Goal: Task Accomplishment & Management: Manage account settings

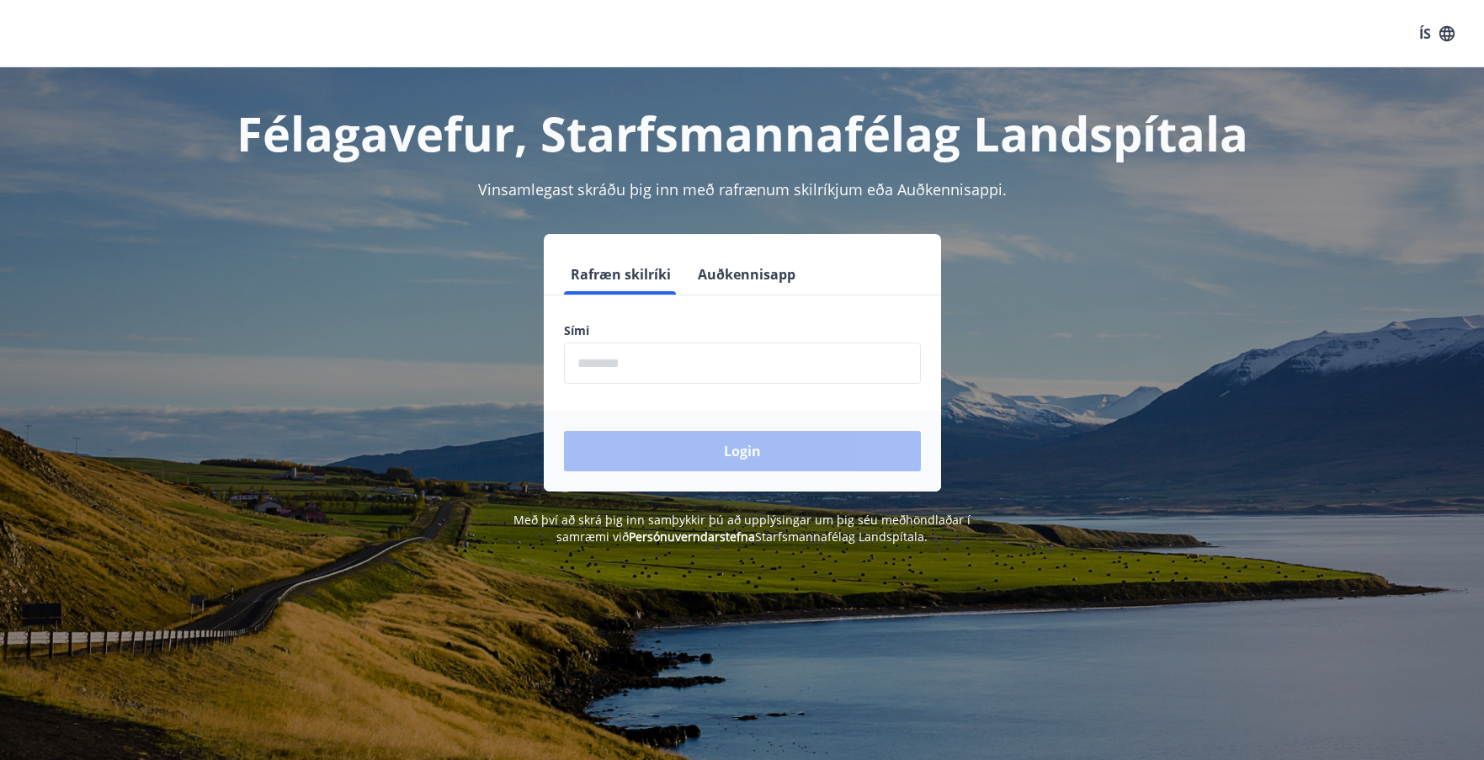
click at [731, 267] on button "Auðkennisapp" at bounding box center [746, 274] width 111 height 40
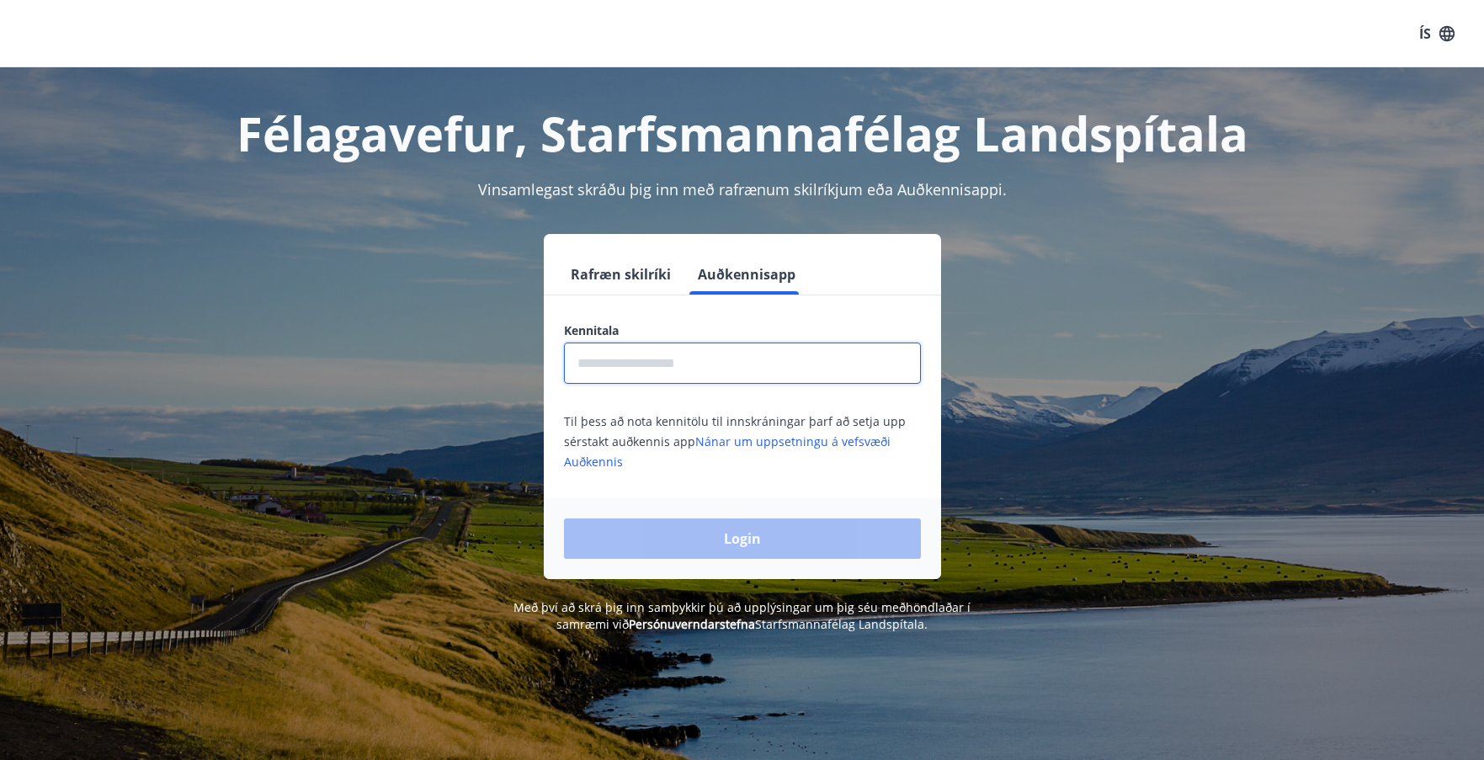
click at [709, 369] on input "text" at bounding box center [742, 363] width 357 height 41
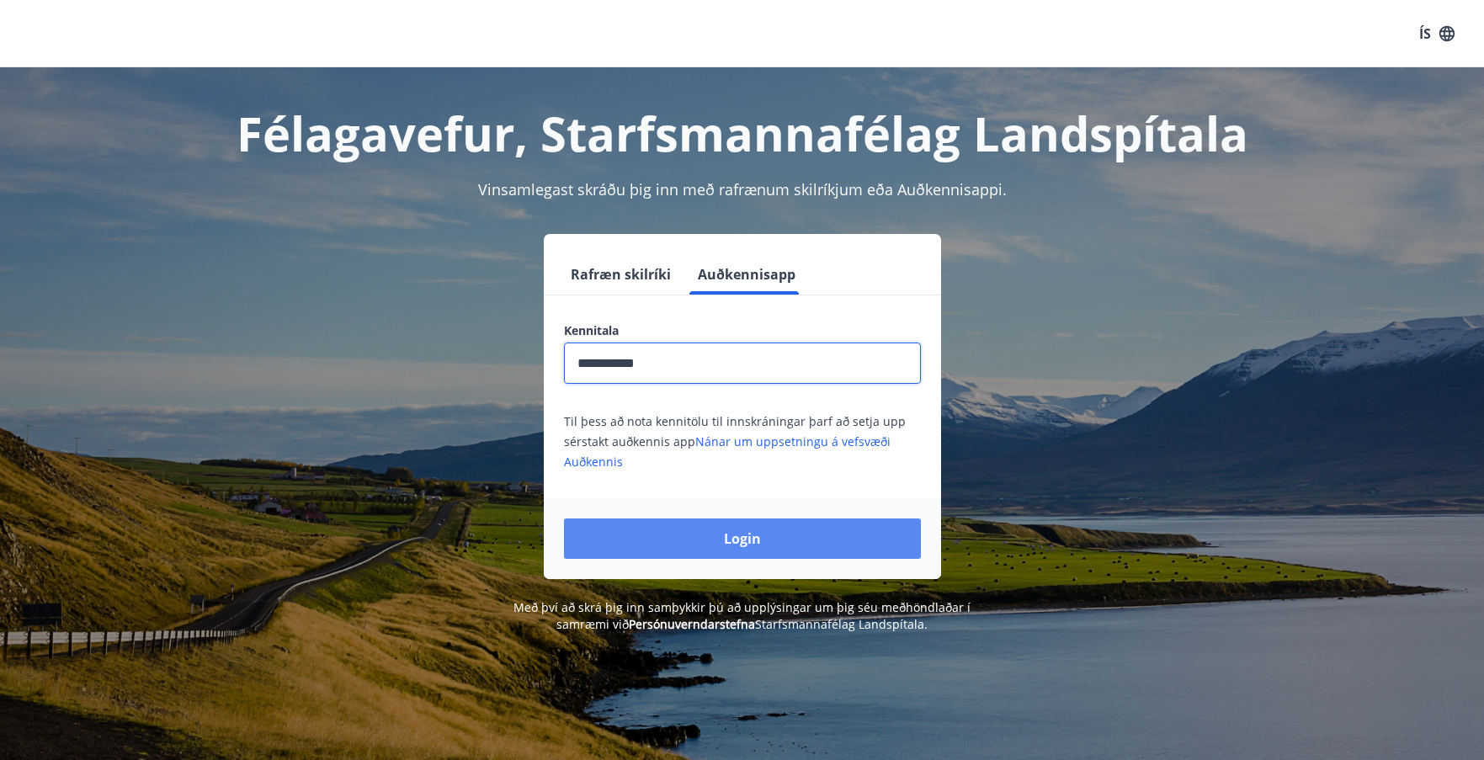
type input "**********"
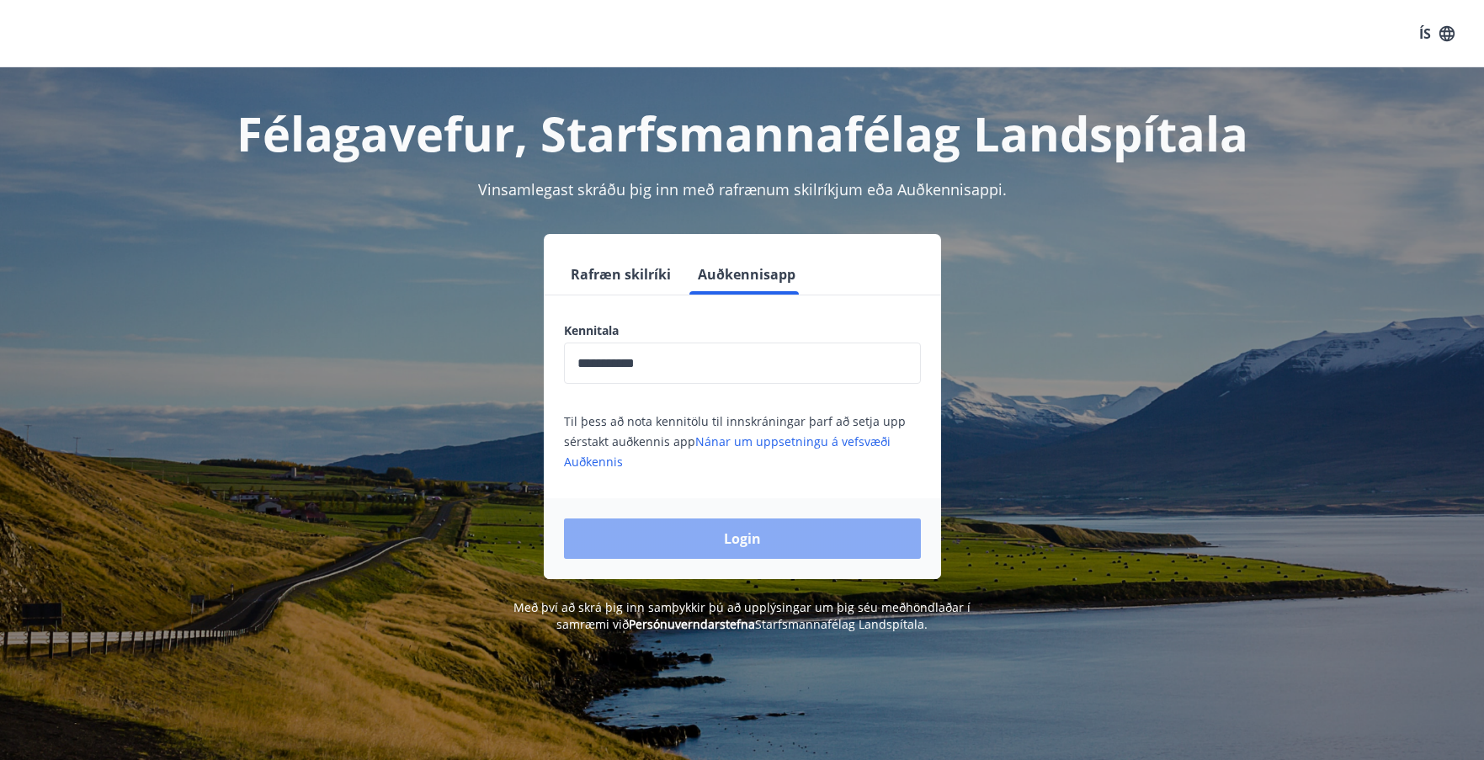
click at [753, 536] on button "Login" at bounding box center [742, 539] width 357 height 40
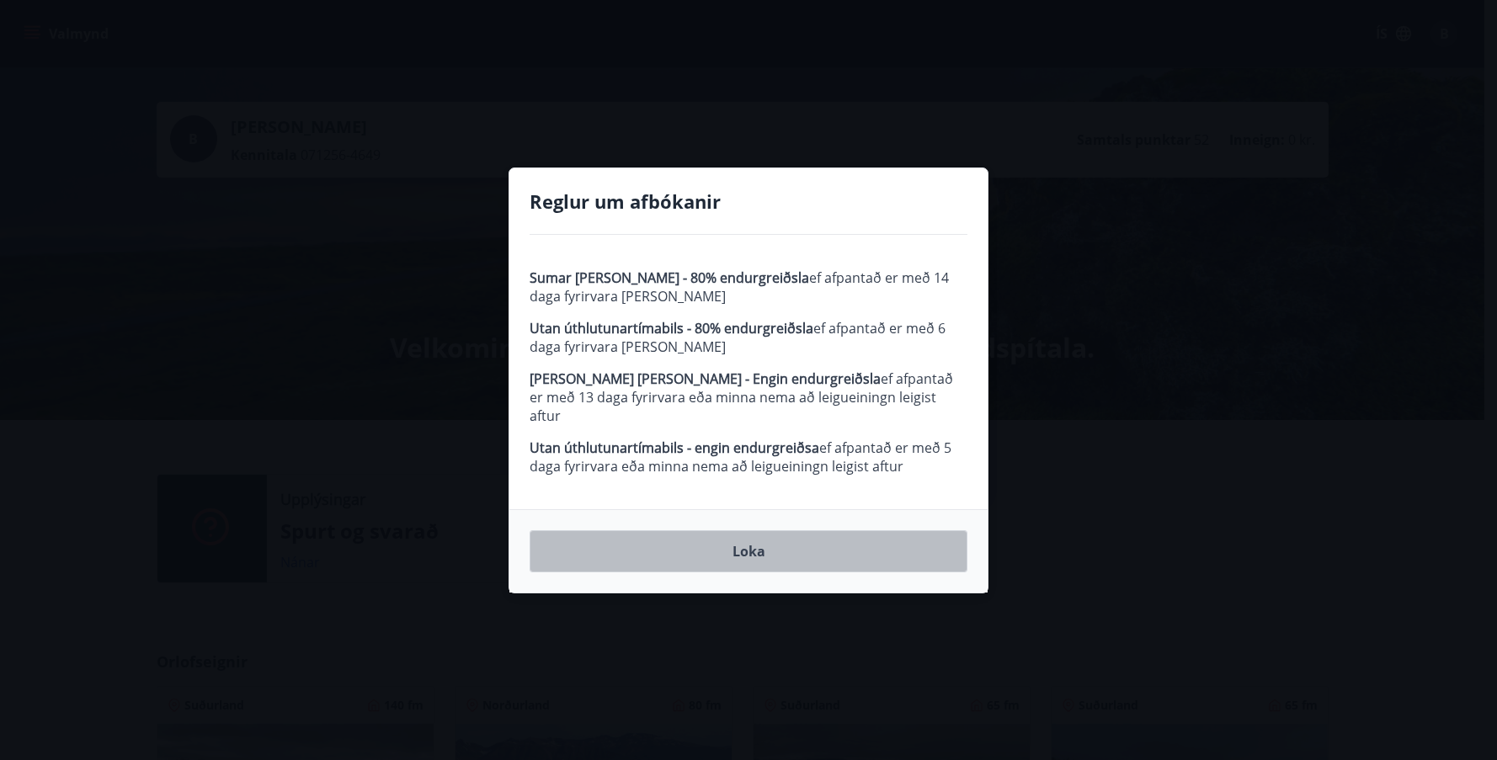
click at [763, 542] on button "Loka" at bounding box center [749, 551] width 438 height 42
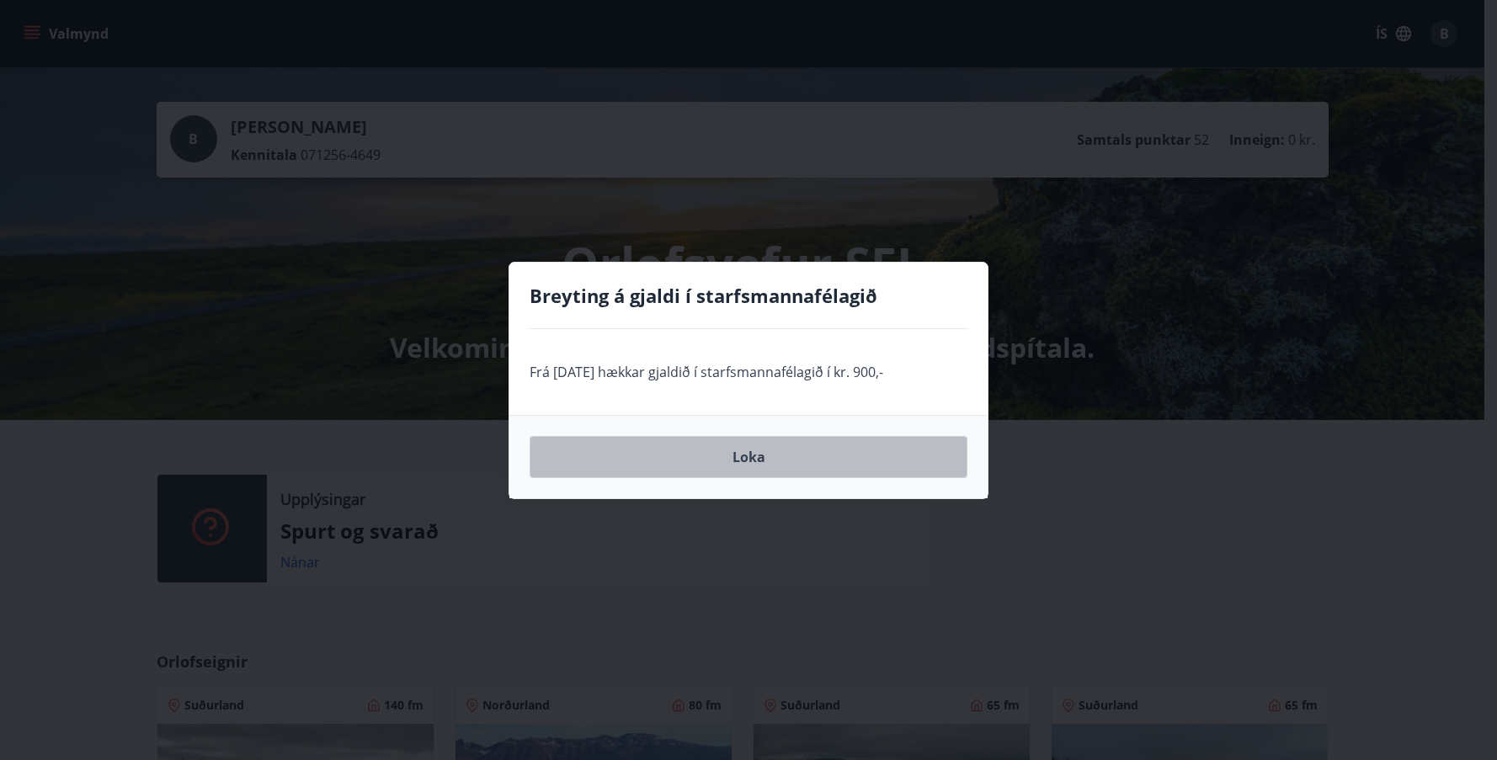
click at [755, 459] on button "Loka" at bounding box center [749, 457] width 438 height 42
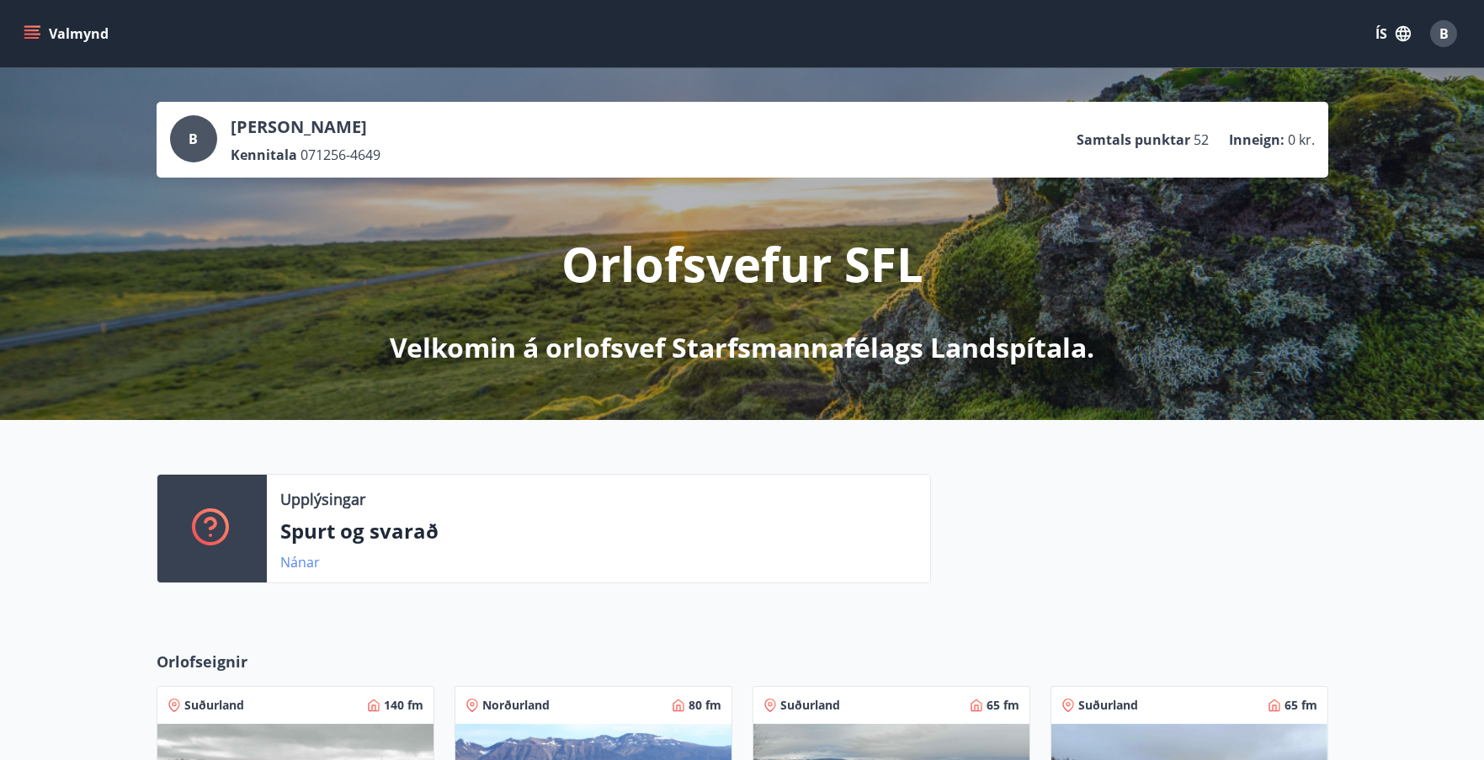
click at [300, 559] on link "Nánar" at bounding box center [300, 562] width 40 height 19
